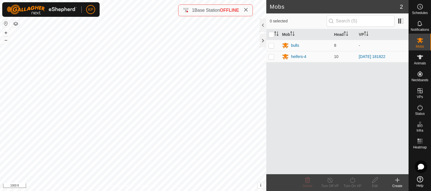
click at [70, 191] on html "KP Schedules Notifications Mobs Animals Neckbands VPs Status Infra Heatmap Help…" at bounding box center [215, 95] width 431 height 191
click at [8, 33] on button "+" at bounding box center [6, 32] width 7 height 7
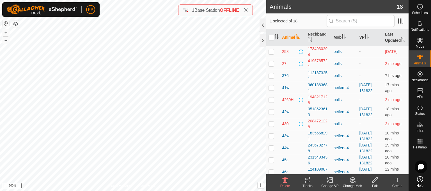
click at [306, 179] on icon at bounding box center [307, 180] width 7 height 7
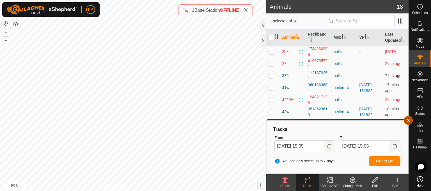
click at [407, 121] on button "button" at bounding box center [407, 120] width 9 height 9
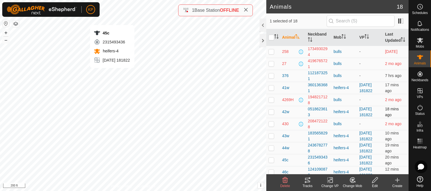
checkbox input "true"
checkbox input "false"
click at [306, 182] on icon at bounding box center [307, 180] width 7 height 7
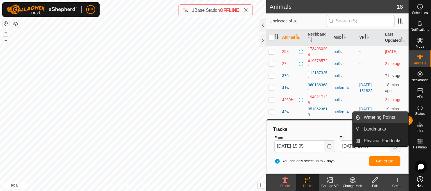
click at [407, 121] on link "Watering Points" at bounding box center [384, 117] width 48 height 11
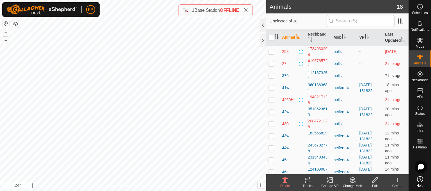
click at [308, 179] on icon at bounding box center [307, 180] width 7 height 7
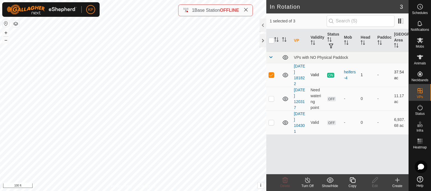
click at [272, 76] on p-checkbox at bounding box center [271, 75] width 6 height 4
checkbox input "false"
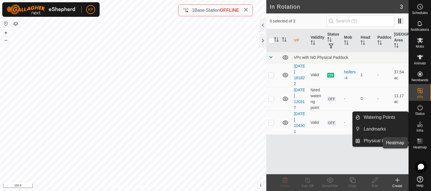
click at [420, 140] on icon at bounding box center [419, 141] width 7 height 7
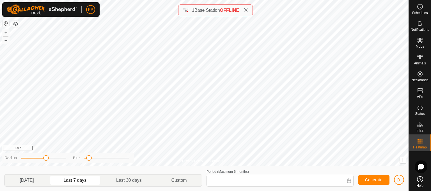
type input "[DATE] - [DATE]"
click at [5, 34] on button "+" at bounding box center [6, 32] width 7 height 7
click at [5, 39] on button "–" at bounding box center [6, 40] width 7 height 7
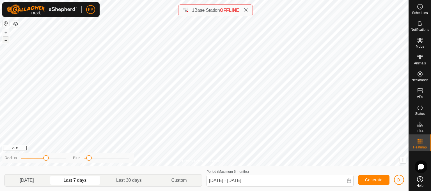
click at [5, 39] on button "–" at bounding box center [6, 40] width 7 height 7
click at [6, 33] on button "+" at bounding box center [6, 32] width 7 height 7
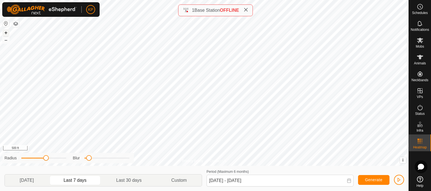
click at [6, 33] on button "+" at bounding box center [6, 32] width 7 height 7
click at [420, 142] on rect at bounding box center [419, 140] width 1 height 1
click at [418, 142] on icon at bounding box center [419, 141] width 7 height 7
click at [425, 62] on span "Animals" at bounding box center [419, 63] width 12 height 3
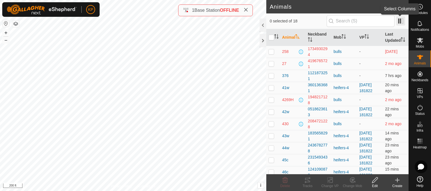
click at [401, 22] on span at bounding box center [400, 21] width 9 height 9
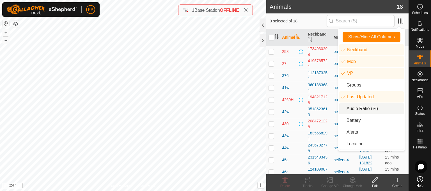
click at [363, 108] on li "Audio Ratio (%)" at bounding box center [371, 108] width 64 height 11
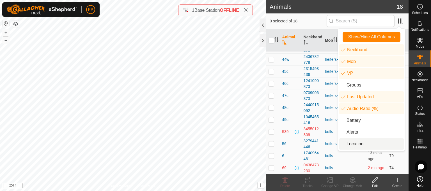
scroll to position [152, 0]
click at [311, 138] on td "3279441446" at bounding box center [311, 144] width 21 height 12
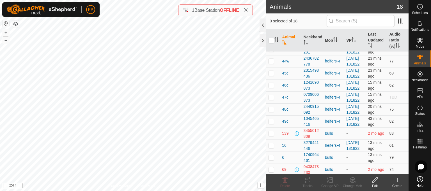
scroll to position [0, 0]
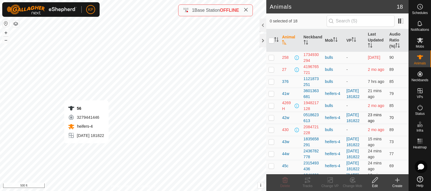
checkbox input "true"
click at [302, 184] on div "Tracks" at bounding box center [307, 186] width 22 height 5
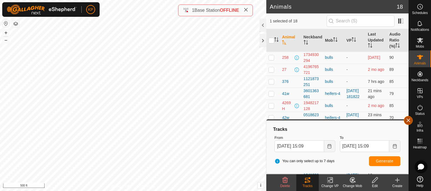
click at [408, 123] on button "button" at bounding box center [407, 120] width 9 height 9
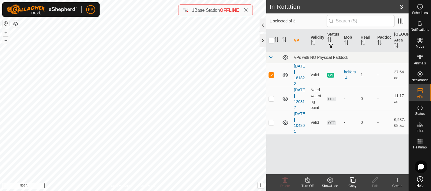
click at [261, 43] on div at bounding box center [262, 40] width 7 height 13
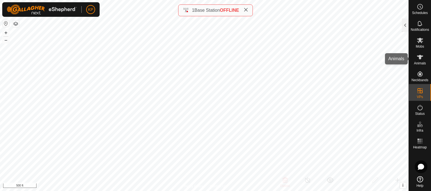
click at [418, 62] on span "Animals" at bounding box center [419, 63] width 12 height 3
